Goal: Check status: Check status

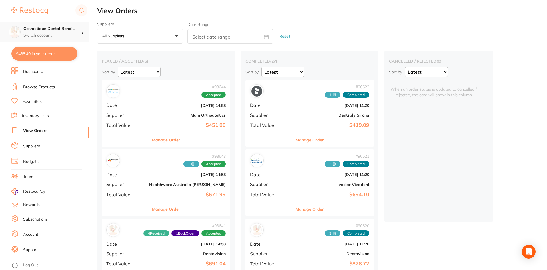
click at [75, 36] on p "Switch account" at bounding box center [52, 36] width 58 height 6
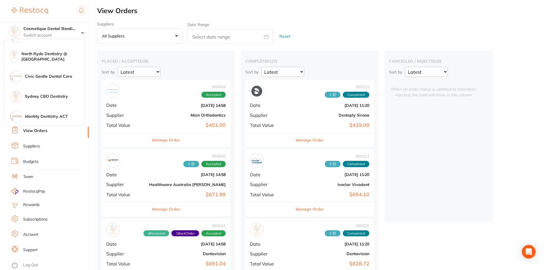
scroll to position [94, 0]
click at [54, 95] on h4 "Sydney CBD Dentistry" at bounding box center [54, 95] width 59 height 6
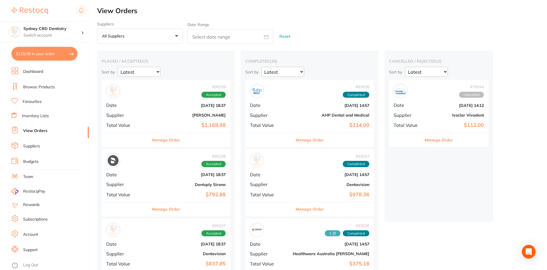
click at [220, 37] on input "text" at bounding box center [231, 36] width 86 height 15
select select "9"
select select "2025"
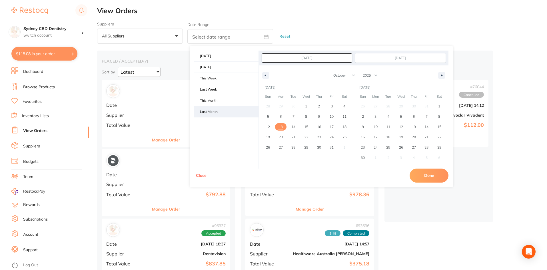
click at [225, 115] on span "Last Month" at bounding box center [226, 111] width 64 height 11
type input "Sep 1, 2025"
type input "Sep 30, 2025"
select select "8"
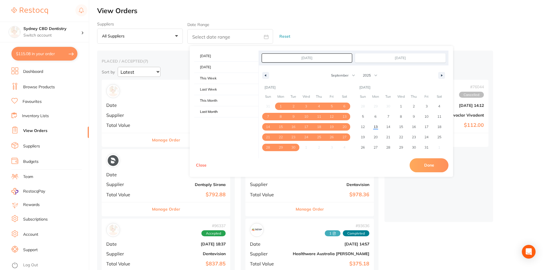
click at [421, 161] on button "Done" at bounding box center [429, 165] width 39 height 14
type input "Sept 1 2025 to Sept 30 2025"
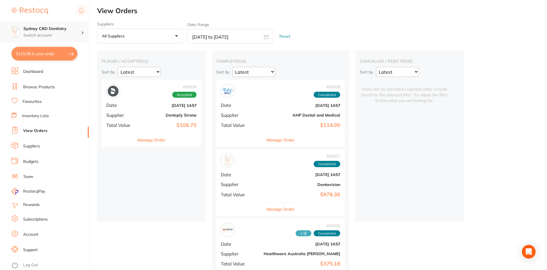
click at [79, 35] on p "Switch account" at bounding box center [52, 36] width 58 height 6
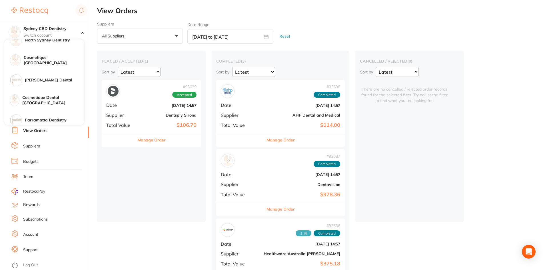
scroll to position [9, 0]
click at [57, 104] on h4 "Cosmetique Dental [GEOGRAPHIC_DATA]" at bounding box center [53, 100] width 62 height 11
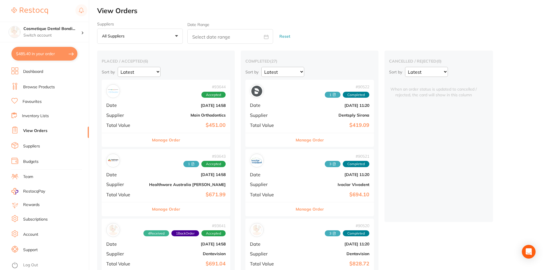
click at [228, 40] on input "text" at bounding box center [231, 36] width 86 height 15
select select "9"
select select "2025"
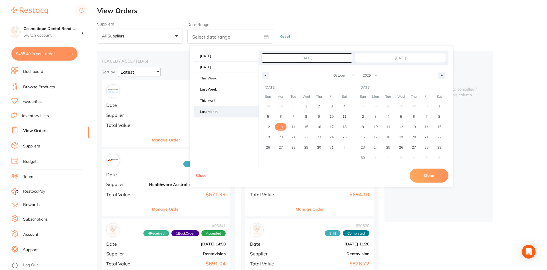
click at [212, 111] on span "Last Month" at bounding box center [226, 111] width 64 height 11
type input "Sep 1, 2025"
type input "Sep 30, 2025"
select select "8"
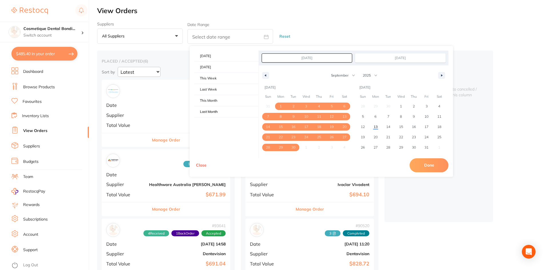
click at [424, 161] on button "Done" at bounding box center [429, 165] width 39 height 14
type input "Sept 1 2025 to Sept 30 2025"
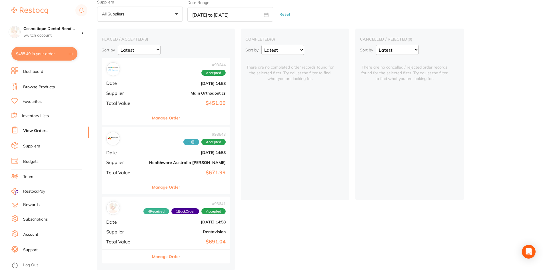
scroll to position [24, 0]
